Goal: Find specific page/section: Find specific page/section

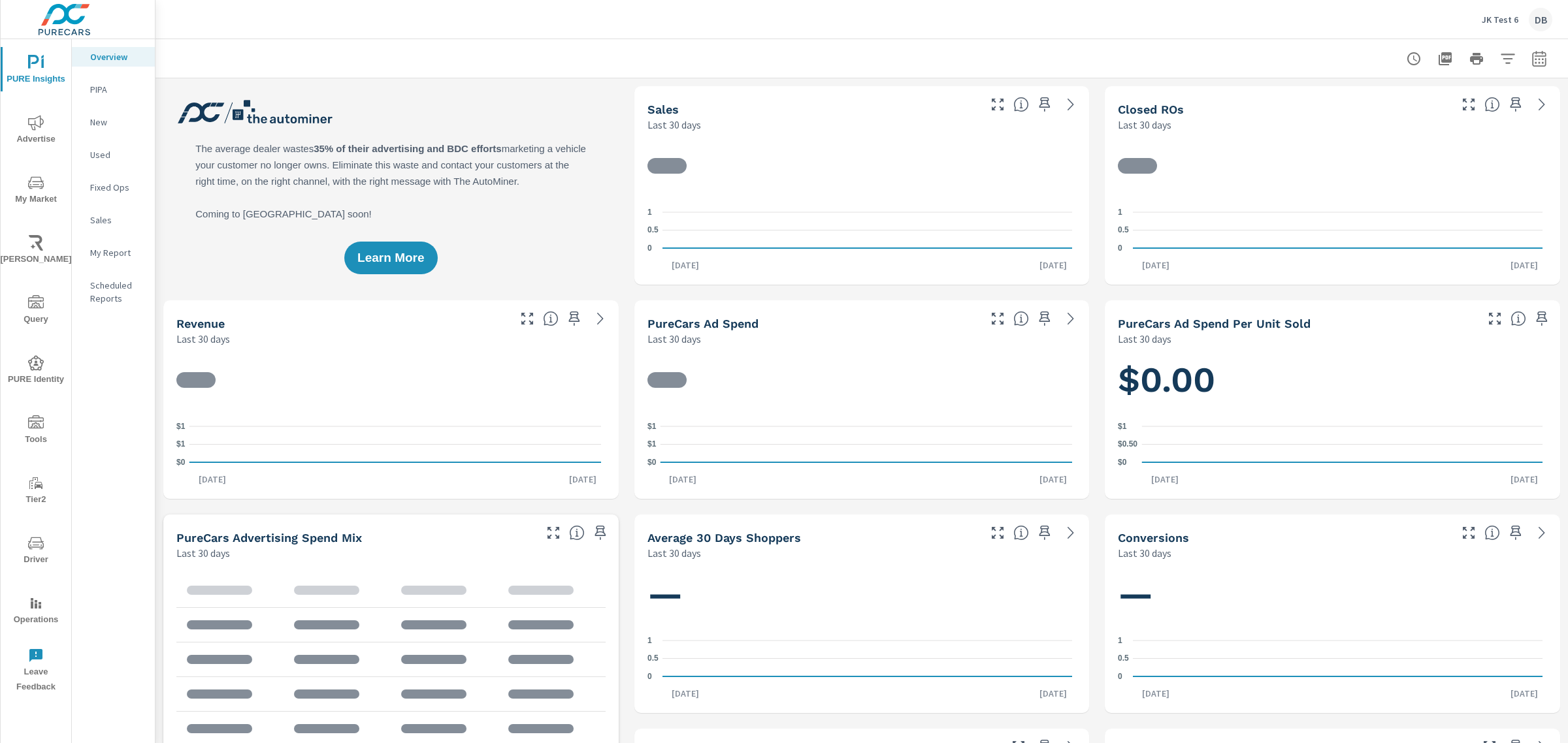
scroll to position [1, 0]
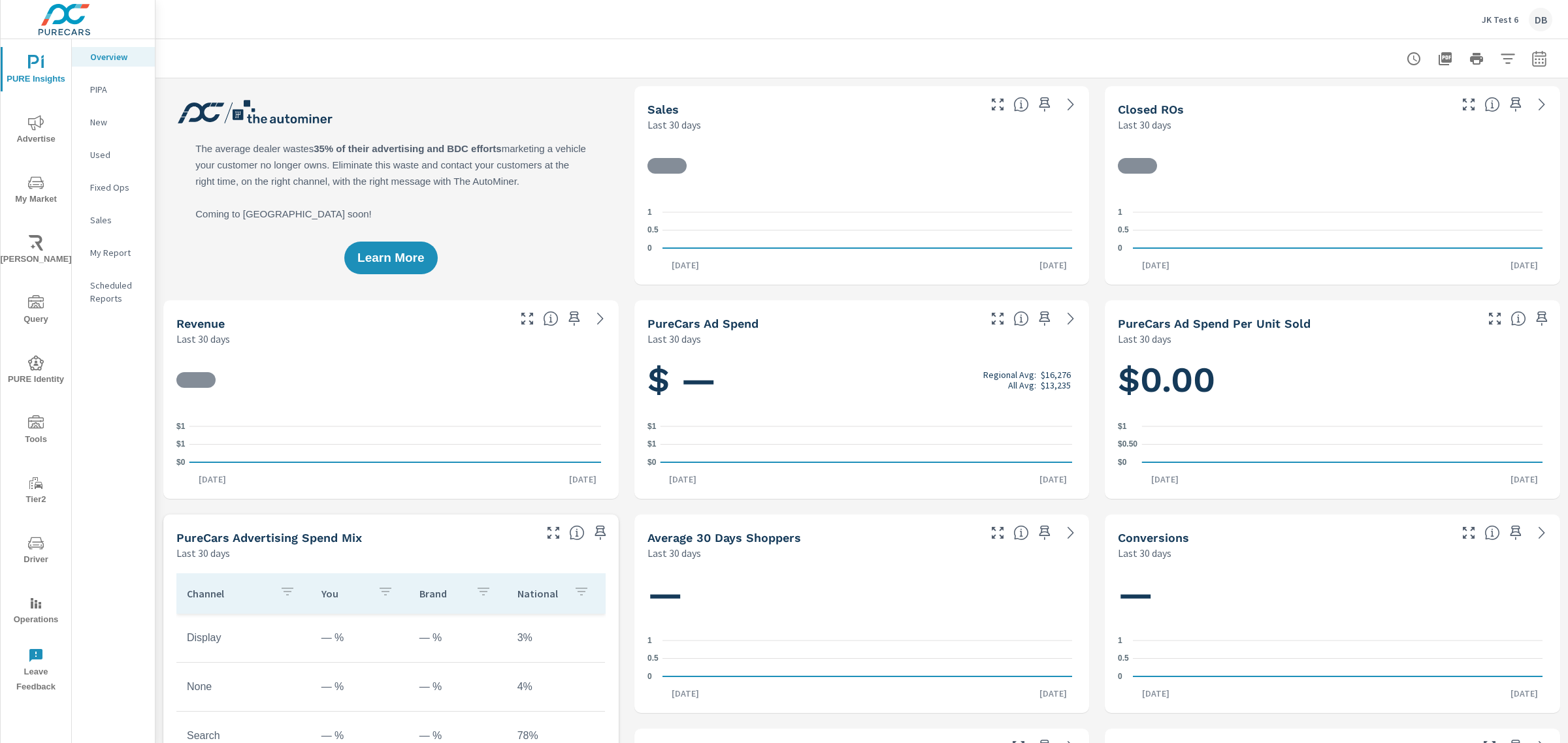
click at [36, 423] on icon "nav menu" at bounding box center [36, 423] width 16 height 16
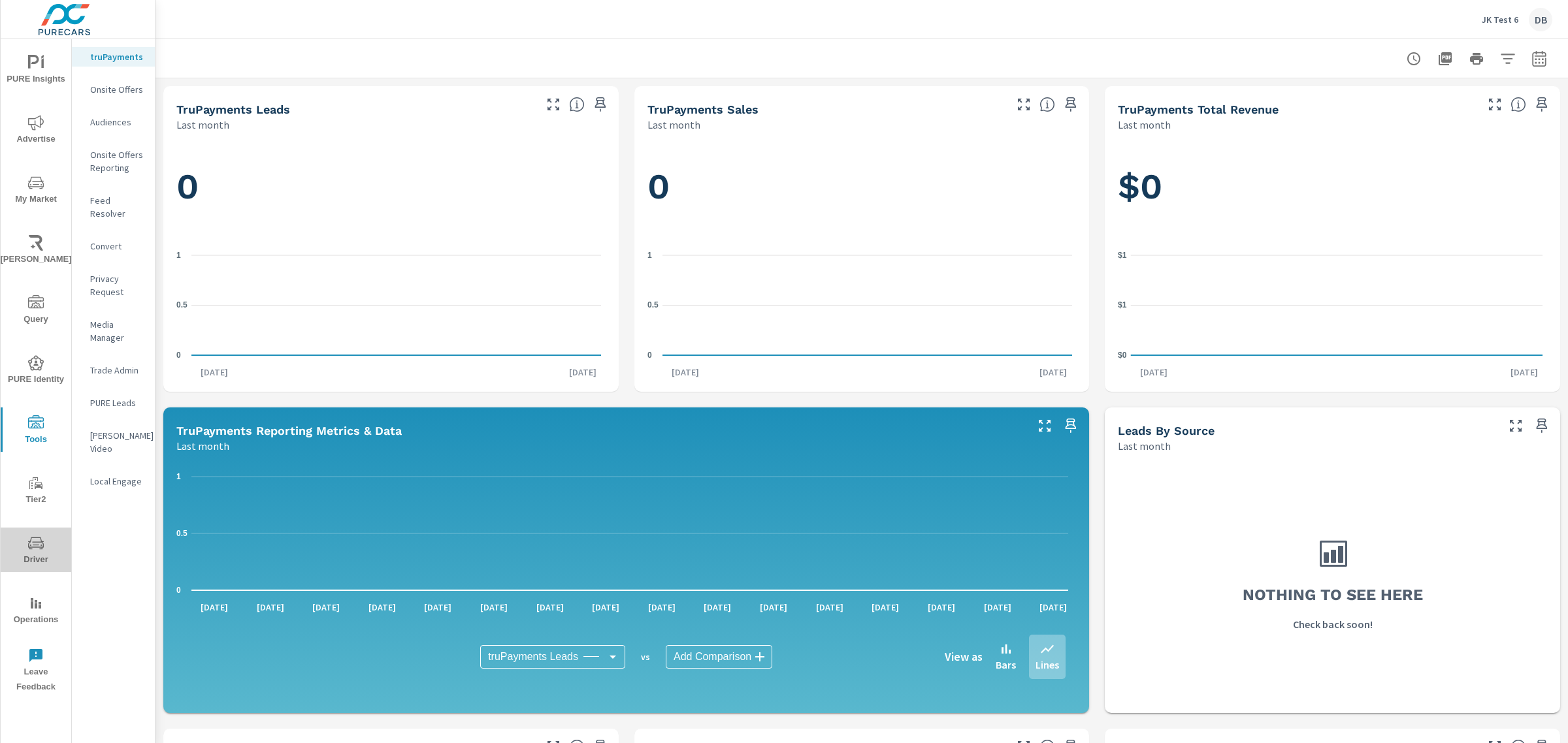
click at [36, 546] on icon "nav menu" at bounding box center [36, 543] width 16 height 16
